Goal: Navigation & Orientation: Go to known website

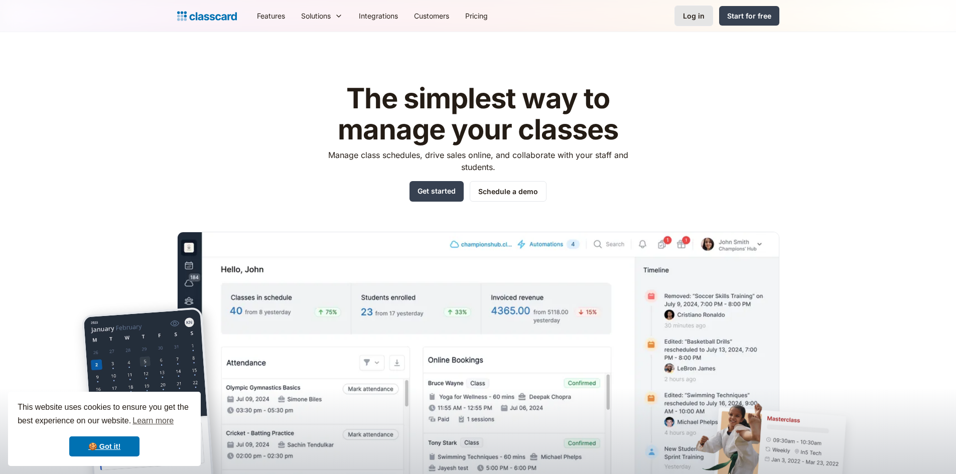
click at [690, 21] on link "Log in" at bounding box center [693, 16] width 39 height 21
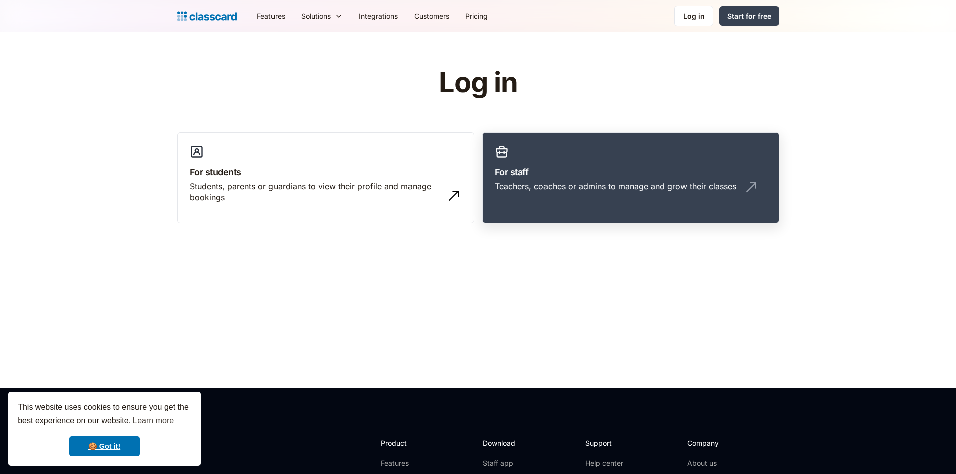
click at [489, 177] on link "For staff Teachers, coaches or admins to manage and grow their classes" at bounding box center [630, 177] width 297 height 91
